Goal: Task Accomplishment & Management: Manage account settings

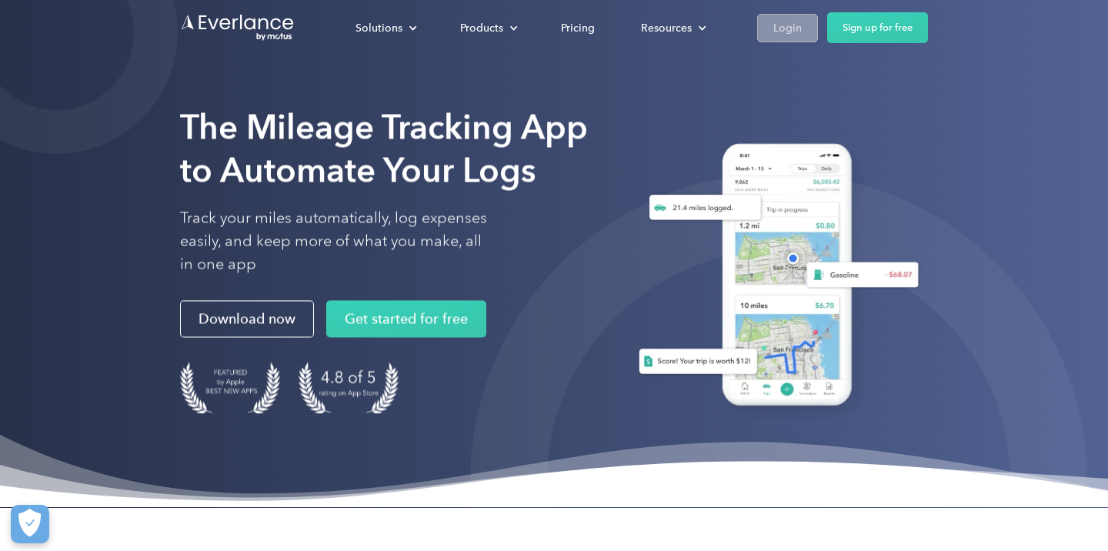
click at [780, 32] on div "Login" at bounding box center [787, 27] width 28 height 19
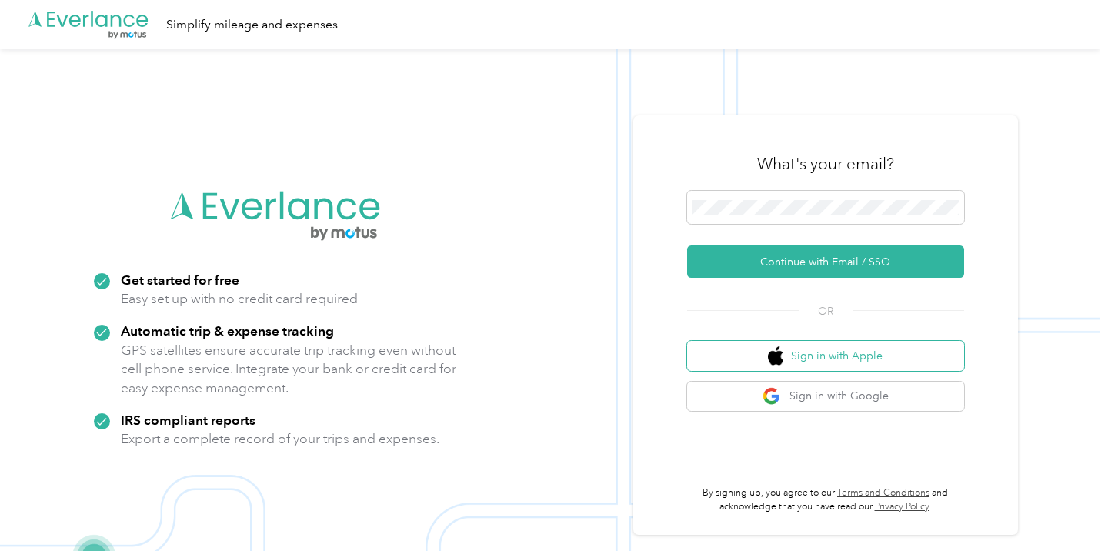
click at [865, 359] on button "Sign in with Apple" at bounding box center [825, 356] width 277 height 30
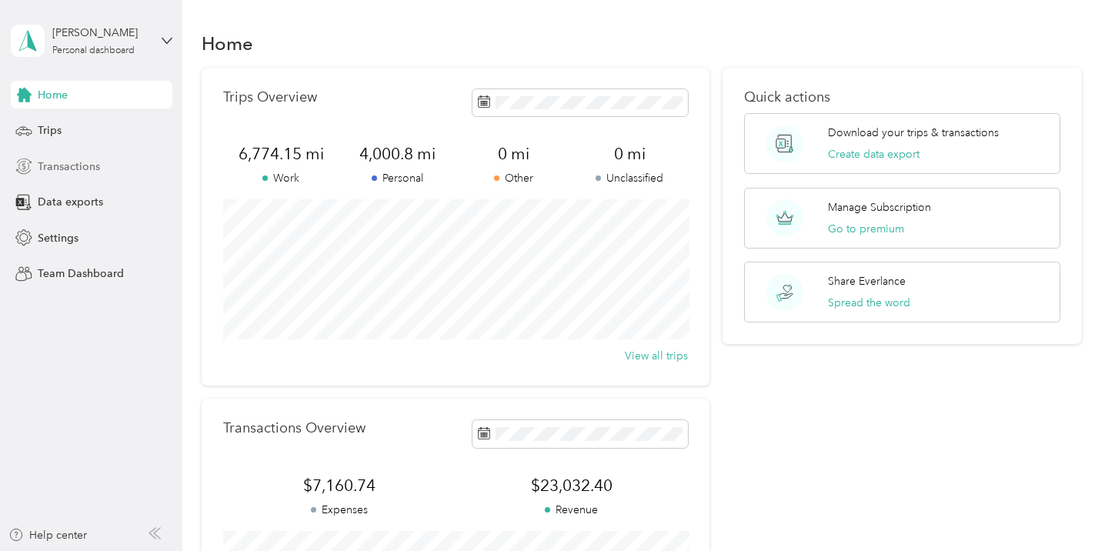
click at [81, 177] on div "Transactions" at bounding box center [92, 166] width 162 height 28
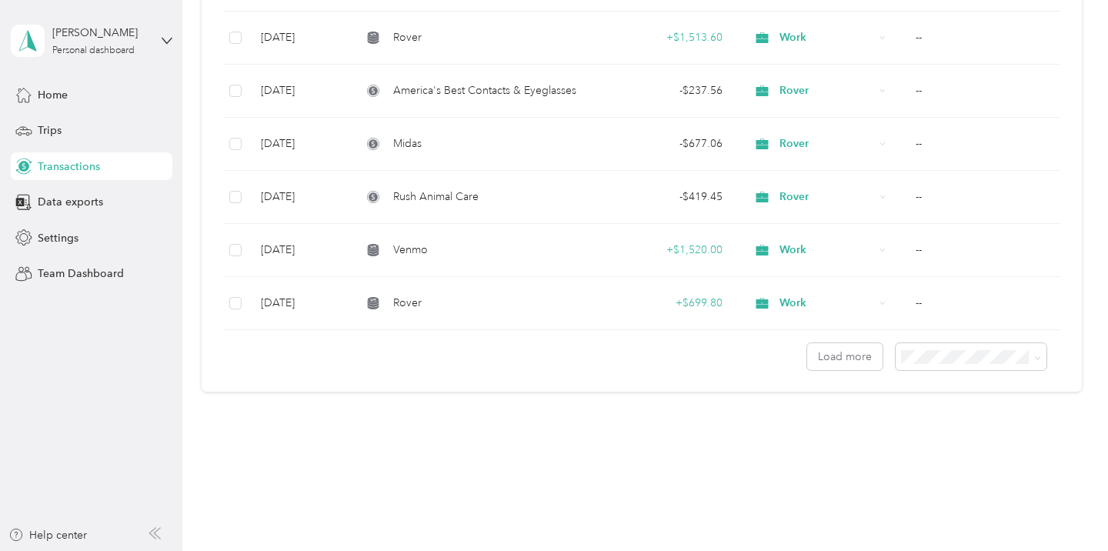
scroll to position [1268, 0]
click at [854, 353] on button "Load more" at bounding box center [844, 357] width 75 height 27
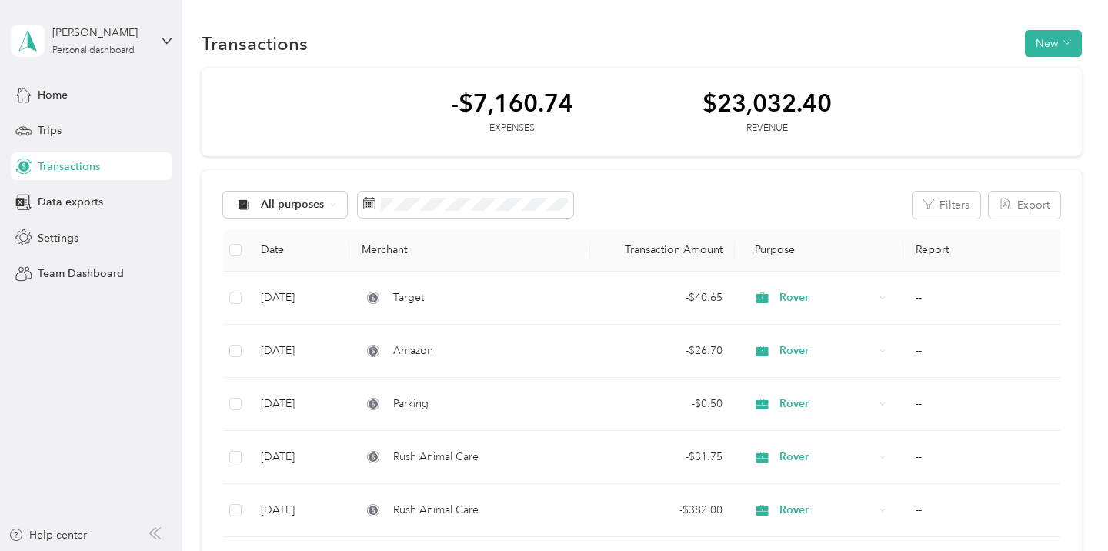
scroll to position [0, 0]
click at [1054, 49] on button "New" at bounding box center [1053, 43] width 57 height 27
click at [693, 198] on div "All purposes Filters Export" at bounding box center [641, 205] width 837 height 27
